Goal: Information Seeking & Learning: Learn about a topic

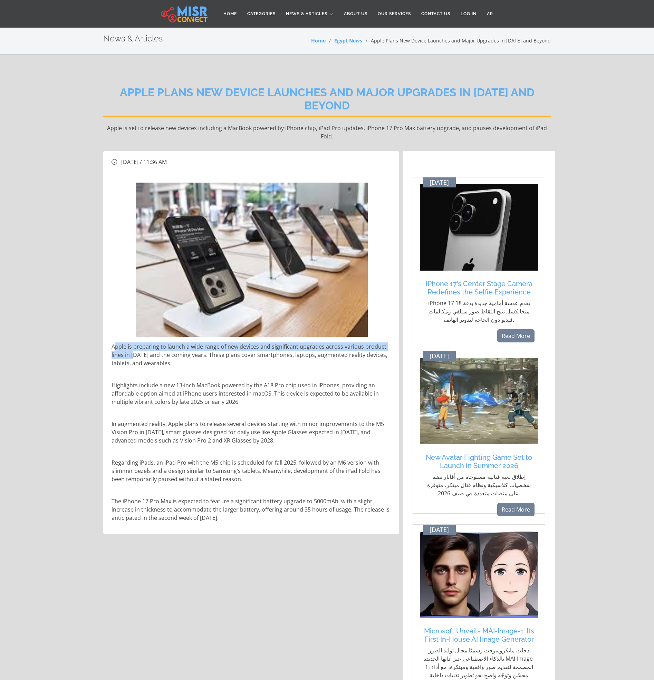
drag, startPoint x: 128, startPoint y: 349, endPoint x: 144, endPoint y: 367, distance: 23.7
click at [135, 352] on p "Apple is preparing to launch a wide range of new devices and significant upgrad…" at bounding box center [252, 354] width 280 height 25
click at [122, 381] on p "Highlights include a new 13-inch MacBook powered by the A18 Pro chip used in iP…" at bounding box center [252, 393] width 280 height 25
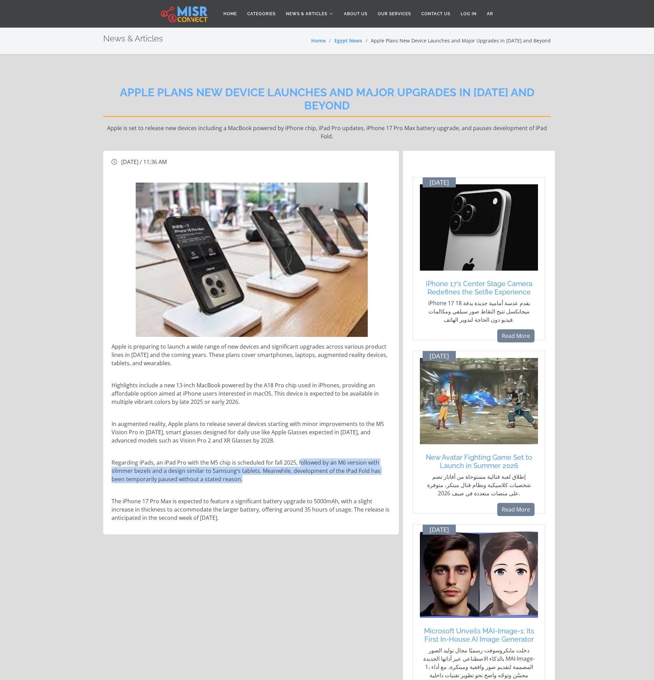
drag, startPoint x: 303, startPoint y: 461, endPoint x: 253, endPoint y: 476, distance: 52.4
click at [253, 476] on p "Regarding iPads, an iPad Pro with the M5 chip is scheduled for fall 2025, follo…" at bounding box center [252, 471] width 280 height 25
click at [262, 481] on p "Regarding iPads, an iPad Pro with the M5 chip is scheduled for fall 2025, follo…" at bounding box center [252, 471] width 280 height 25
drag, startPoint x: 145, startPoint y: 471, endPoint x: 235, endPoint y: 475, distance: 90.2
click at [234, 475] on p "Regarding iPads, an iPad Pro with the M5 chip is scheduled for fall 2025, follo…" at bounding box center [252, 471] width 280 height 25
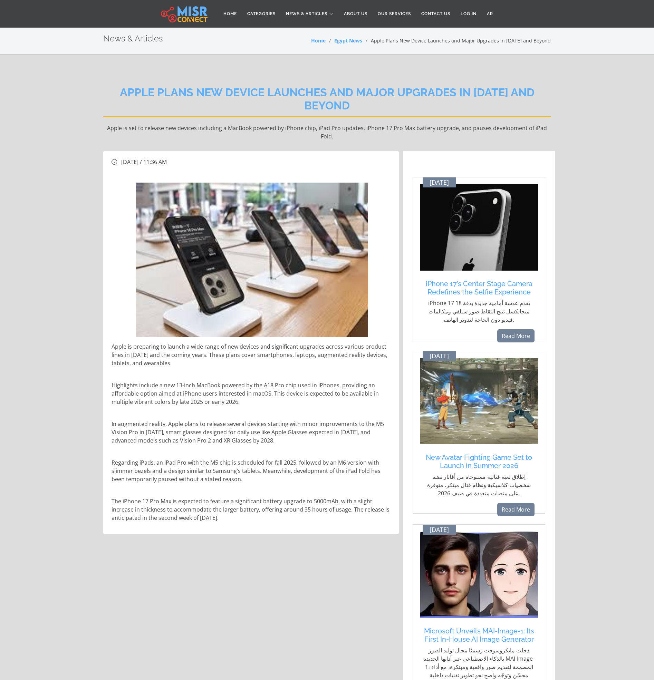
click at [266, 480] on p "Regarding iPads, an iPad Pro with the M5 chip is scheduled for fall 2025, follo…" at bounding box center [252, 471] width 280 height 25
click at [228, 481] on p "Regarding iPads, an iPad Pro with the M5 chip is scheduled for fall 2025, follo…" at bounding box center [252, 471] width 280 height 25
drag, startPoint x: 121, startPoint y: 499, endPoint x: 235, endPoint y: 513, distance: 115.1
click at [231, 513] on p "The iPhone 17 Pro Max is expected to feature a significant battery upgrade to 5…" at bounding box center [252, 509] width 280 height 25
drag, startPoint x: 146, startPoint y: 465, endPoint x: 145, endPoint y: 461, distance: 3.8
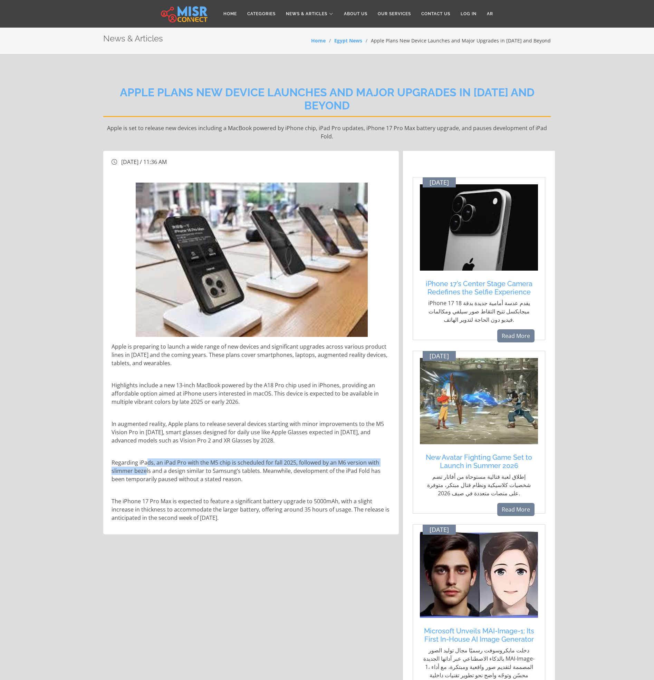
click at [145, 461] on p "Regarding iPads, an iPad Pro with the M5 chip is scheduled for fall 2025, follo…" at bounding box center [252, 471] width 280 height 25
click at [241, 460] on p "Regarding iPads, an iPad Pro with the M5 chip is scheduled for fall 2025, follo…" at bounding box center [252, 471] width 280 height 25
